Goal: Information Seeking & Learning: Find contact information

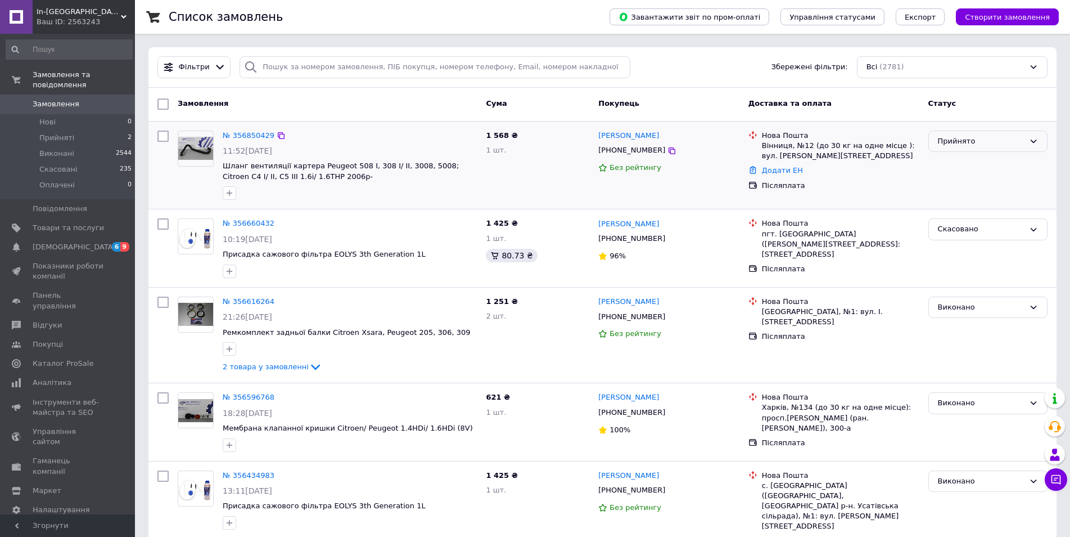
click at [964, 143] on div "Прийнято" at bounding box center [981, 142] width 87 height 12
click at [959, 159] on li "Виконано" at bounding box center [988, 164] width 118 height 21
click at [94, 130] on li "Прийняті 2" at bounding box center [69, 138] width 138 height 16
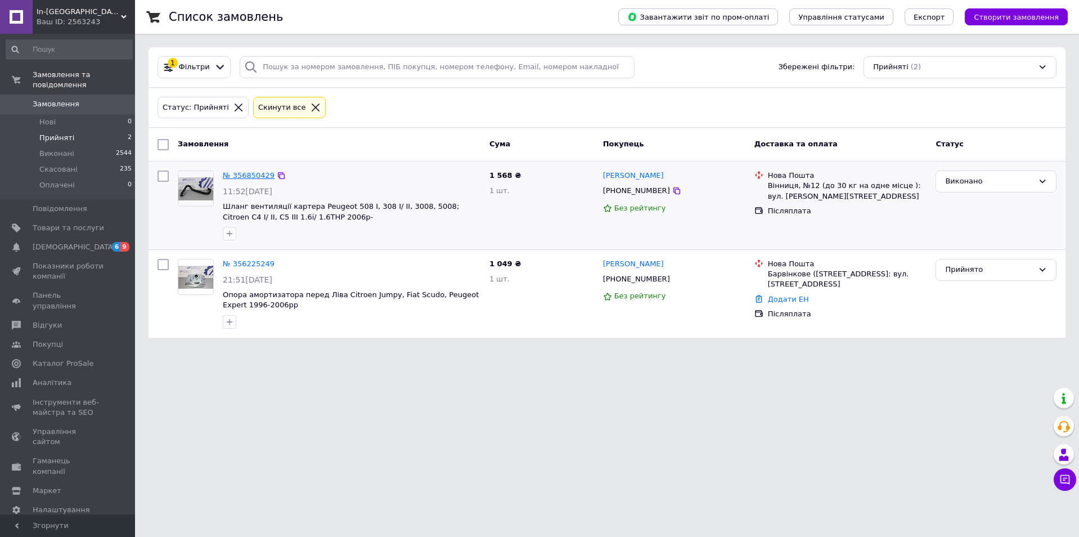
click at [249, 177] on link "№ 356850429" at bounding box center [249, 175] width 52 height 8
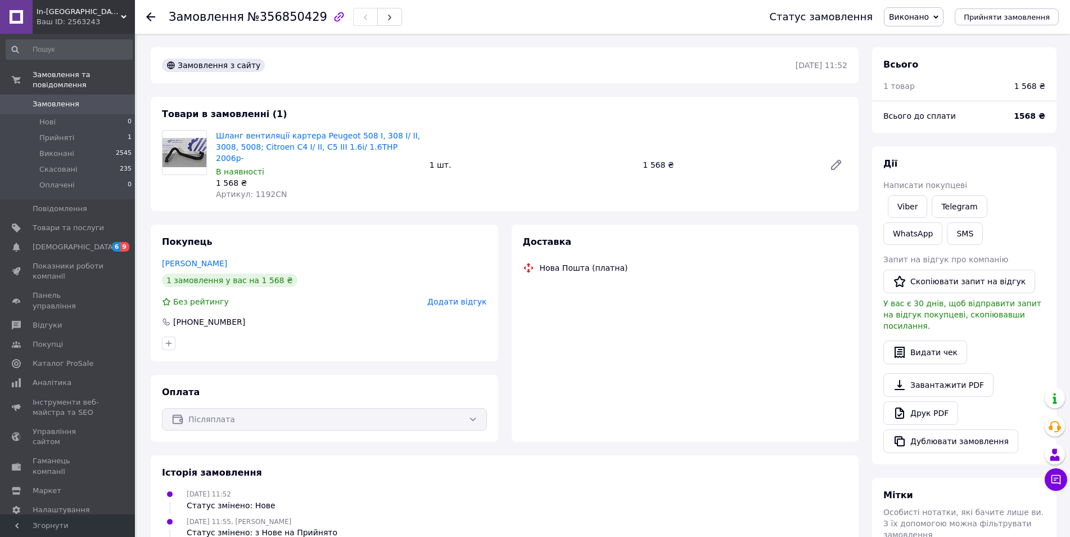
click at [256, 190] on span "Артикул: 1192CN" at bounding box center [251, 194] width 71 height 9
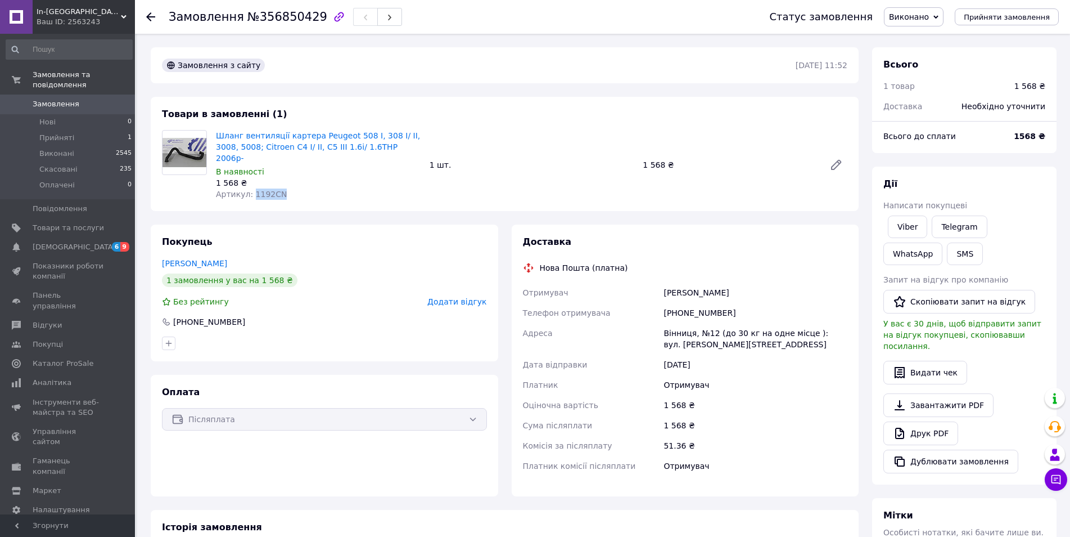
copy span "1192CN"
click at [500, 110] on div "Товари в замовленні (1) Шланг вентиляції картера Peugeot 508 I, 308 I/ II, 3008…" at bounding box center [505, 154] width 708 height 114
click at [674, 282] on div "[PERSON_NAME]" at bounding box center [755, 292] width 188 height 20
drag, startPoint x: 674, startPoint y: 279, endPoint x: 710, endPoint y: 274, distance: 36.3
click at [710, 282] on div "[PERSON_NAME]" at bounding box center [755, 292] width 188 height 20
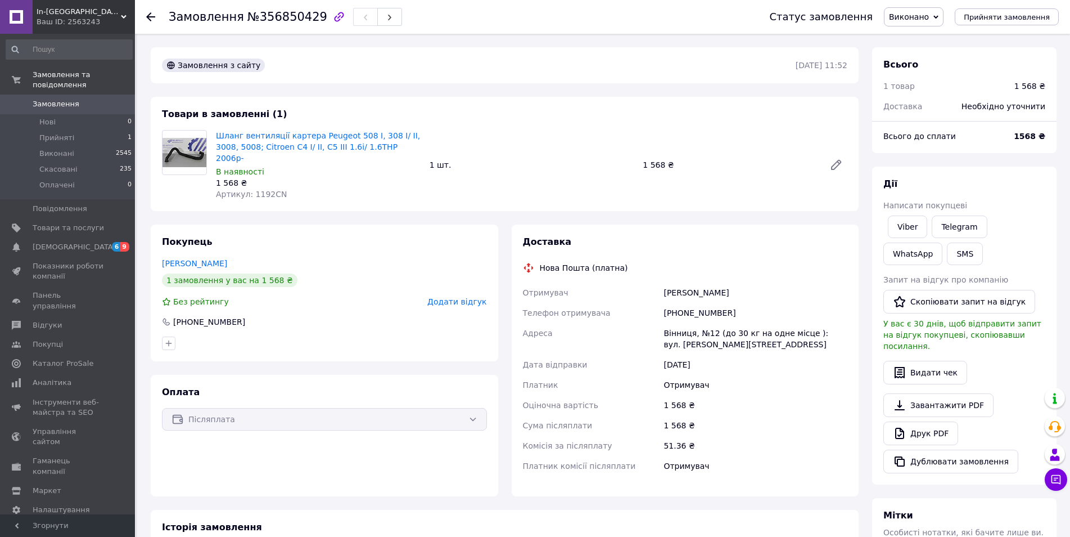
copy div "[PERSON_NAME]"
click at [690, 303] on div "[PHONE_NUMBER]" at bounding box center [755, 313] width 188 height 20
copy div "380677611138"
click at [673, 323] on div "Вінниця, №12 (до 30 кг на одне місце ): вул. [PERSON_NAME][STREET_ADDRESS]" at bounding box center [755, 338] width 188 height 31
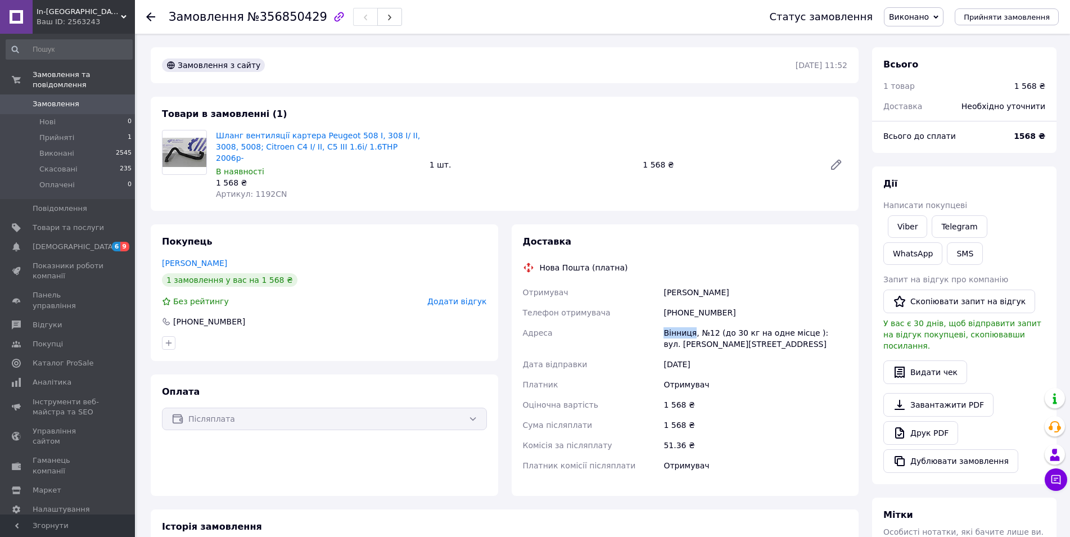
click at [673, 323] on div "Вінниця, №12 (до 30 кг на одне місце ): вул. [PERSON_NAME][STREET_ADDRESS]" at bounding box center [755, 338] width 188 height 31
copy div "[GEOGRAPHIC_DATA]"
